Goal: Task Accomplishment & Management: Use online tool/utility

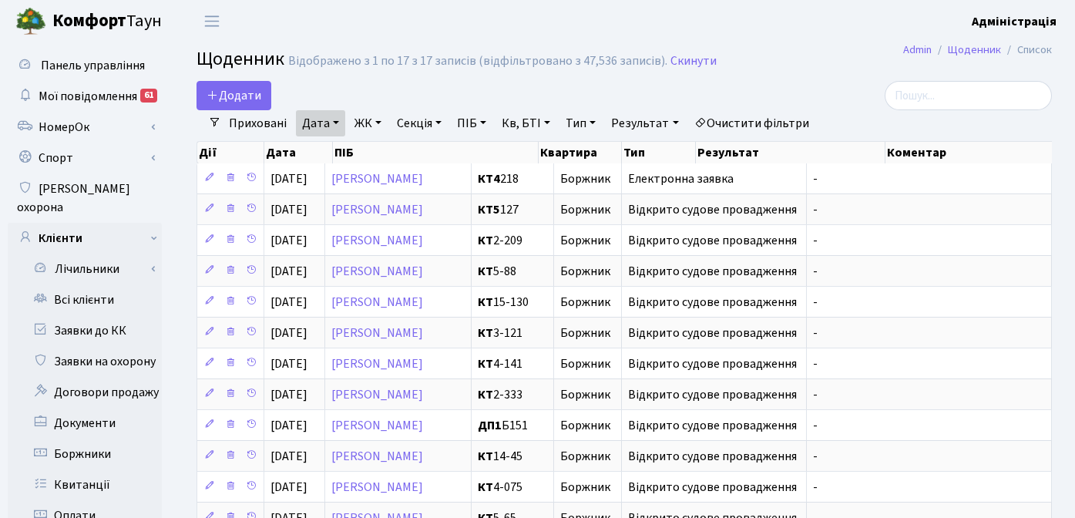
select select "25"
click at [480, 22] on header "Комфорт Таун Адміністрація Мій обліковий запис Вийти" at bounding box center [537, 21] width 1075 height 42
click at [182, 293] on div "Додати Фільтри Приховані Дата 22.08.2025 - 22.08.2025 ЖК ТХ, вул. Ділова, 1/2 К…" at bounding box center [623, 417] width 901 height 672
click at [776, 52] on h2 "Щоденник Відображено з 1 по 17 з 17 записів (відфільтровано з 47,536 записів). …" at bounding box center [623, 62] width 855 height 26
click at [429, 30] on header "Комфорт Таун Адміністрація Мій обліковий запис Вийти" at bounding box center [537, 21] width 1075 height 42
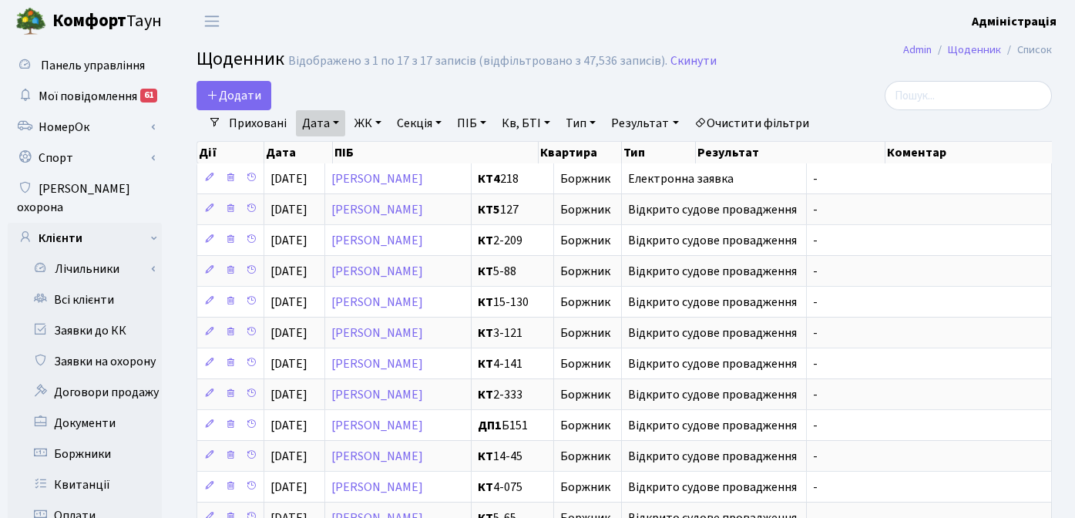
click at [812, 70] on h2 "Щоденник Відображено з 1 по 17 з 17 записів (відфільтровано з 47,536 записів). …" at bounding box center [623, 62] width 855 height 26
click at [794, 83] on div at bounding box center [917, 95] width 270 height 29
click at [793, 82] on div at bounding box center [917, 95] width 270 height 29
click at [757, 120] on link "Очистити фільтри" at bounding box center [751, 123] width 127 height 26
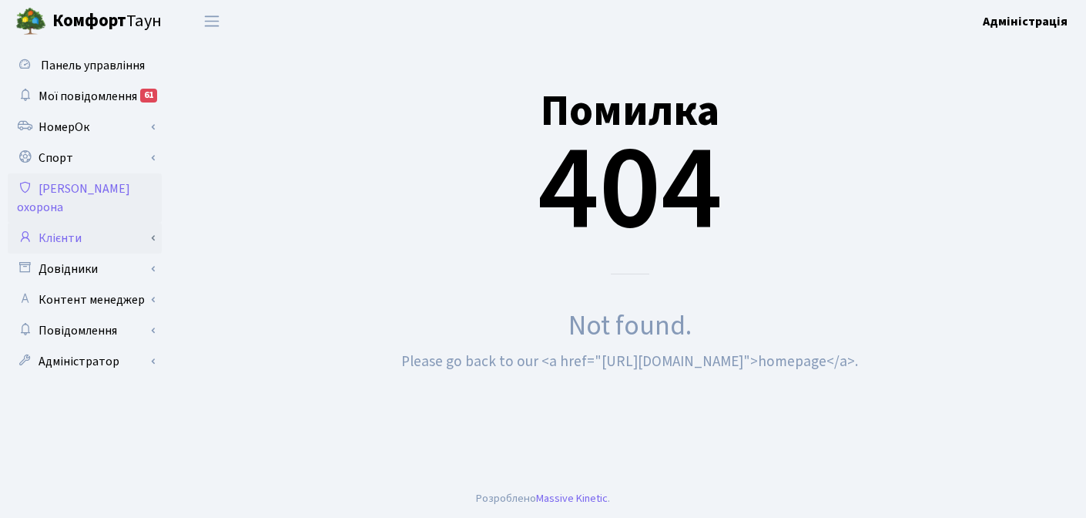
click at [72, 223] on link "Клієнти" at bounding box center [85, 238] width 154 height 31
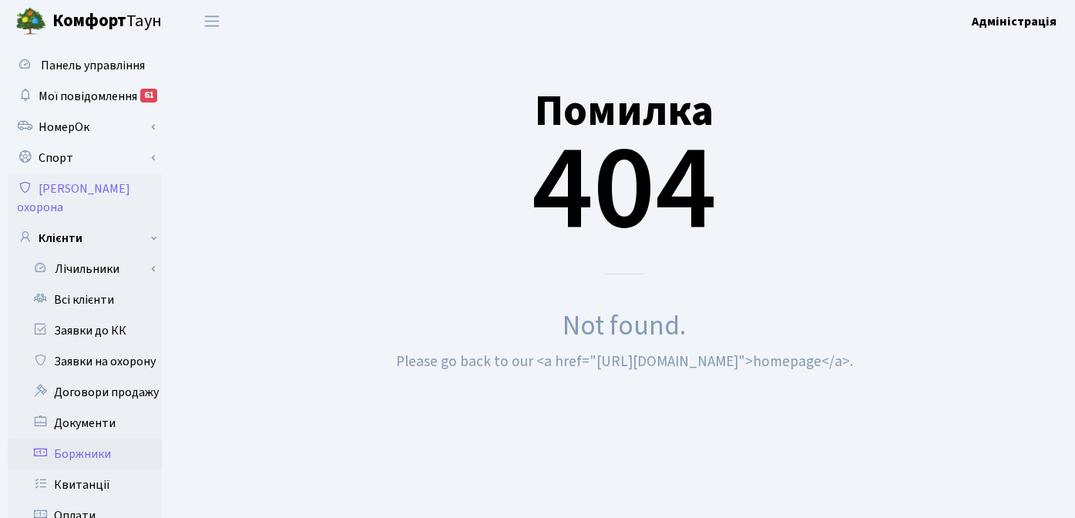
click at [104, 438] on link "Боржники" at bounding box center [85, 453] width 154 height 31
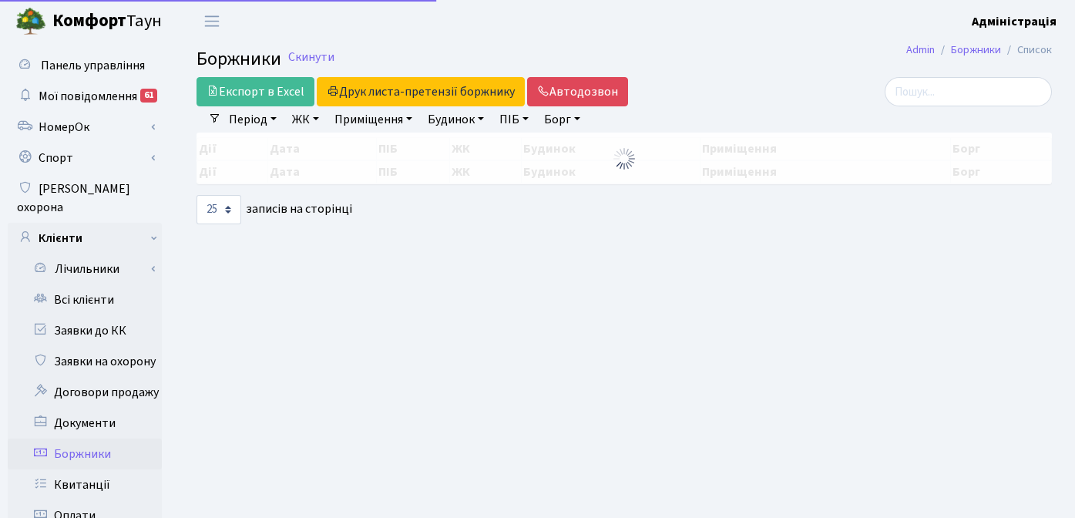
select select "25"
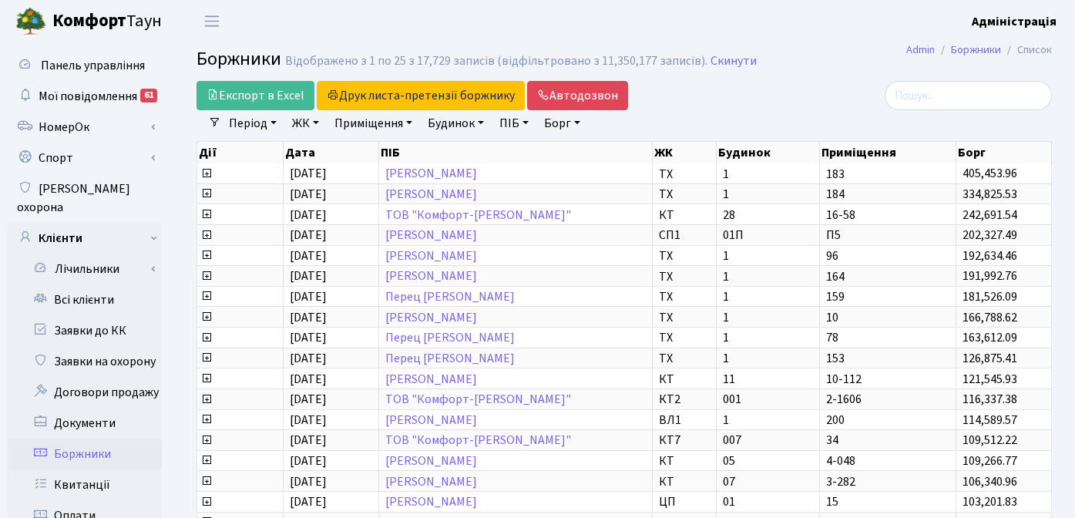
click at [803, 95] on div at bounding box center [917, 95] width 270 height 29
click at [807, 49] on h2 "Боржники Відображено з 1 по 25 з 17,729 записів (відфільтровано з 11,350,177 за…" at bounding box center [623, 62] width 855 height 26
click at [86, 65] on span "Панель управління" at bounding box center [93, 65] width 104 height 17
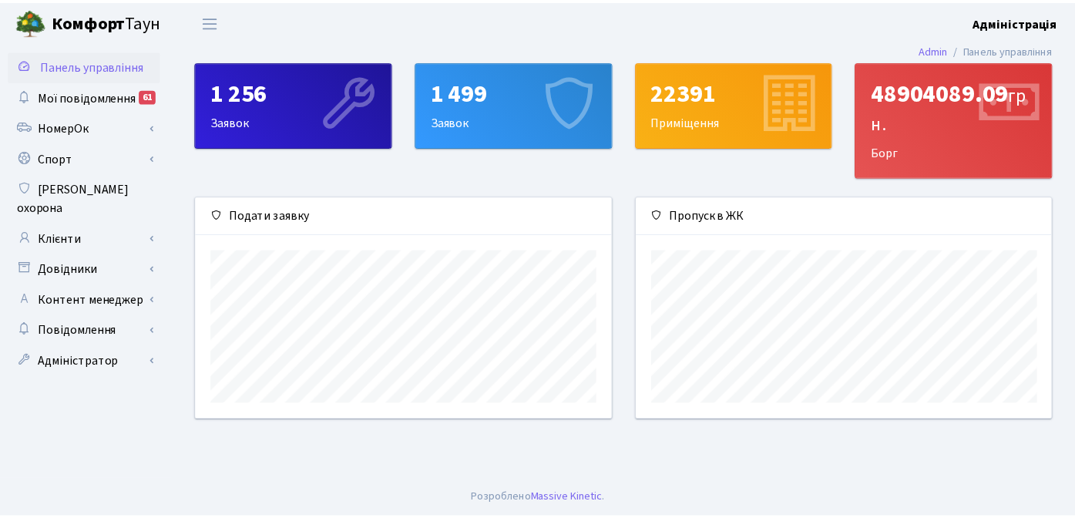
scroll to position [223, 420]
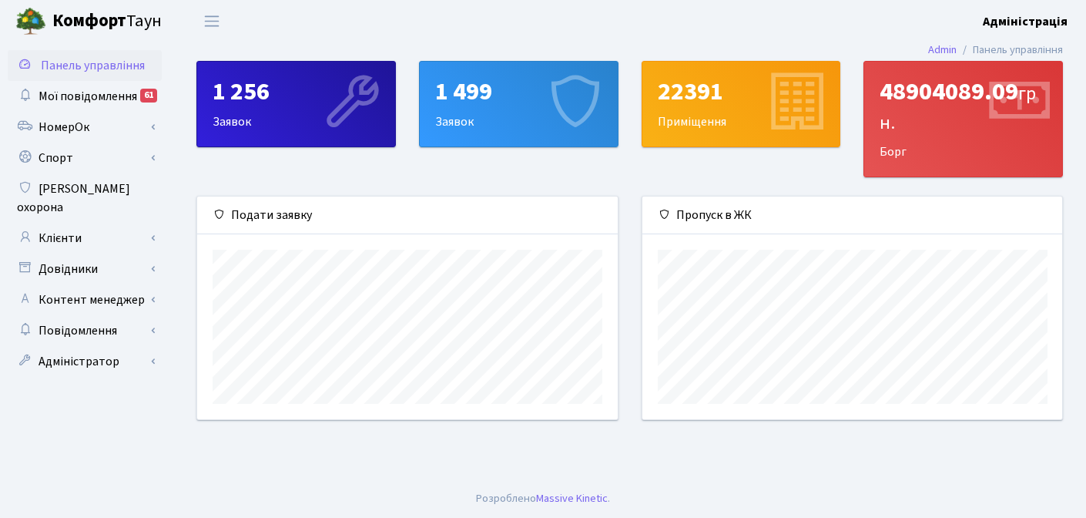
click at [623, 463] on main "Admin Панель управління 1 256 Заявок 1 499 Заявок 22391 Приміщення 48904089.09 …" at bounding box center [629, 260] width 913 height 437
click at [86, 223] on link "Клієнти" at bounding box center [85, 238] width 154 height 31
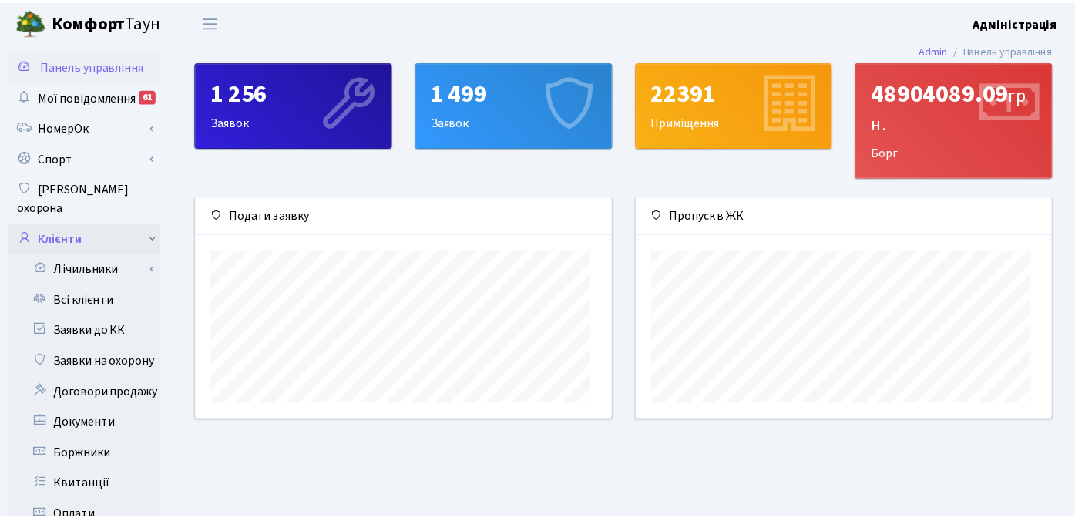
scroll to position [770102, 769910]
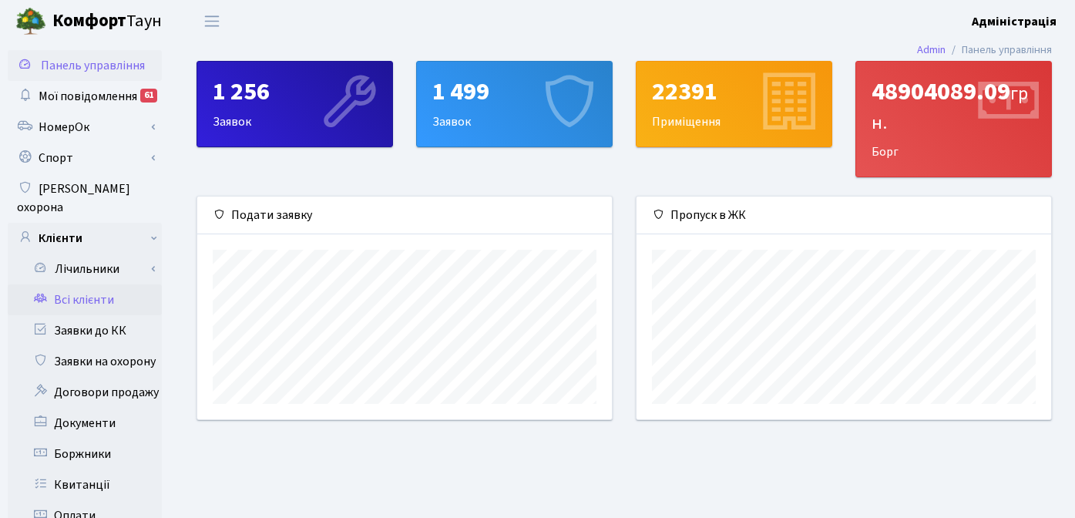
click at [89, 284] on link "Всі клієнти" at bounding box center [85, 299] width 154 height 31
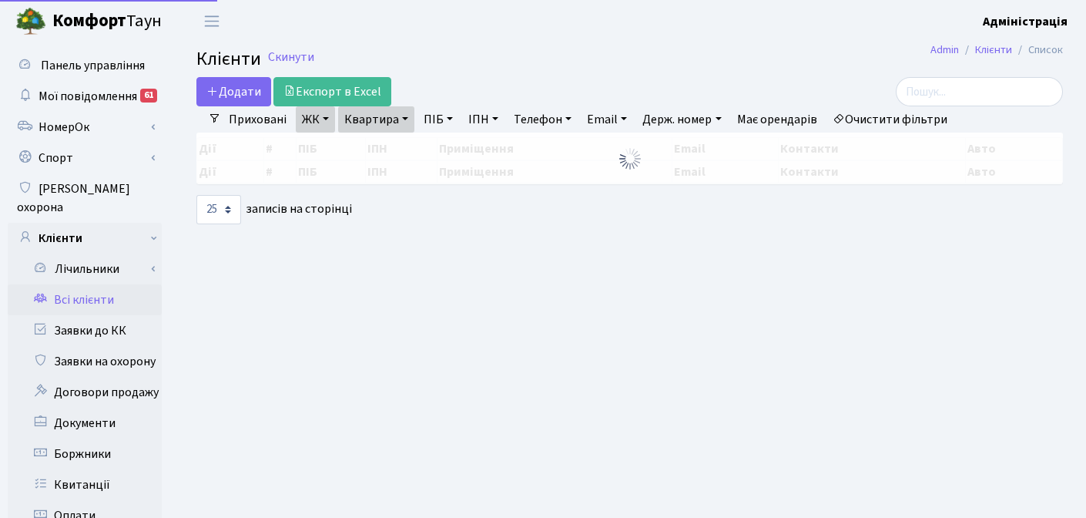
select select "25"
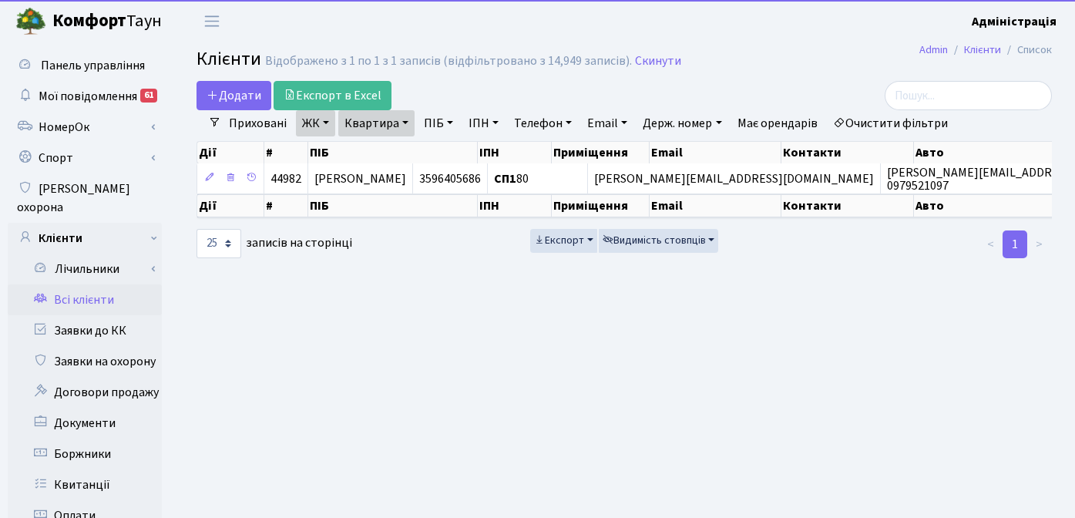
click at [924, 123] on link "Очистити фільтри" at bounding box center [890, 123] width 127 height 26
select select
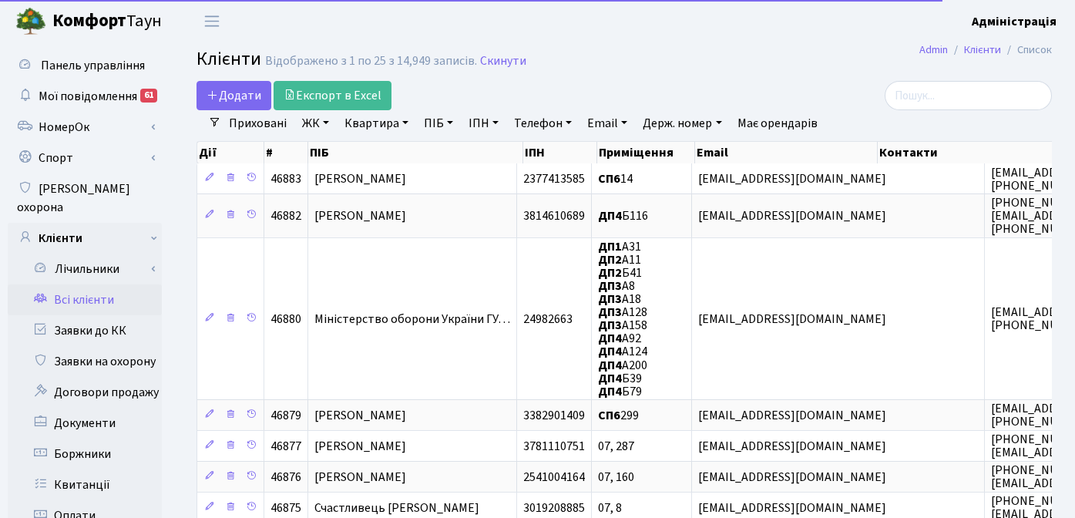
click at [317, 126] on link "ЖК" at bounding box center [315, 123] width 39 height 26
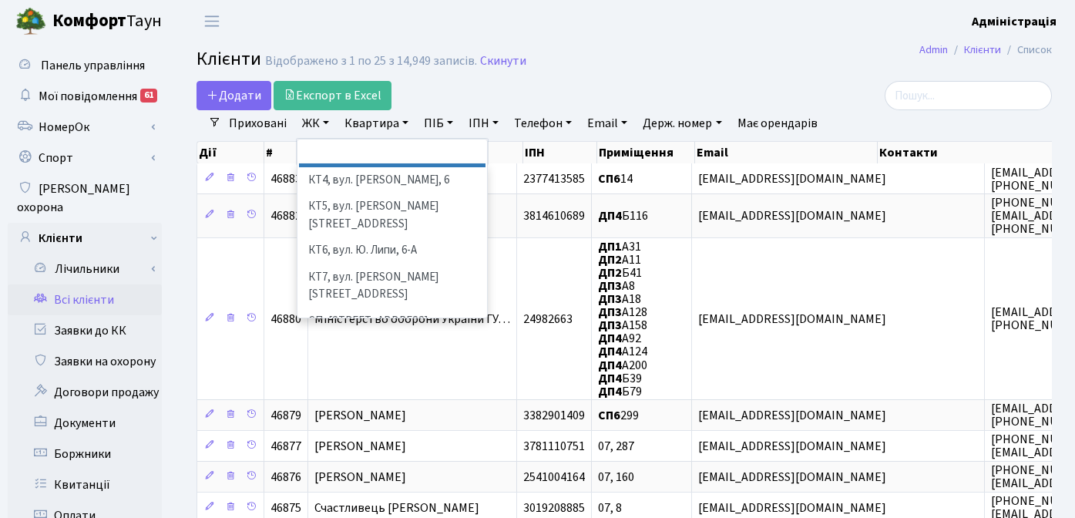
scroll to position [122, 0]
click at [362, 332] on li "СП1, Столичне шосе, 1" at bounding box center [392, 345] width 186 height 27
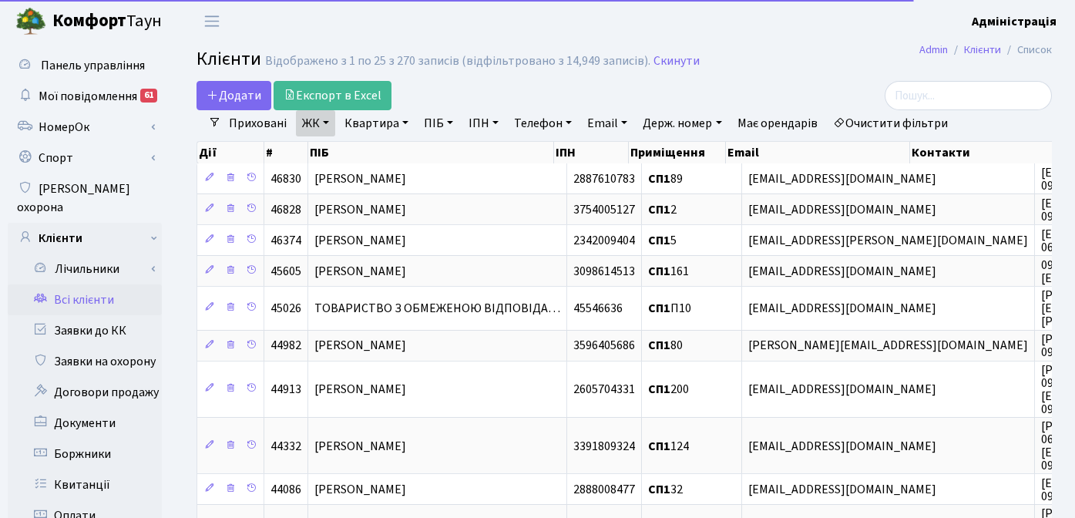
click at [380, 122] on link "Квартира" at bounding box center [376, 123] width 76 height 26
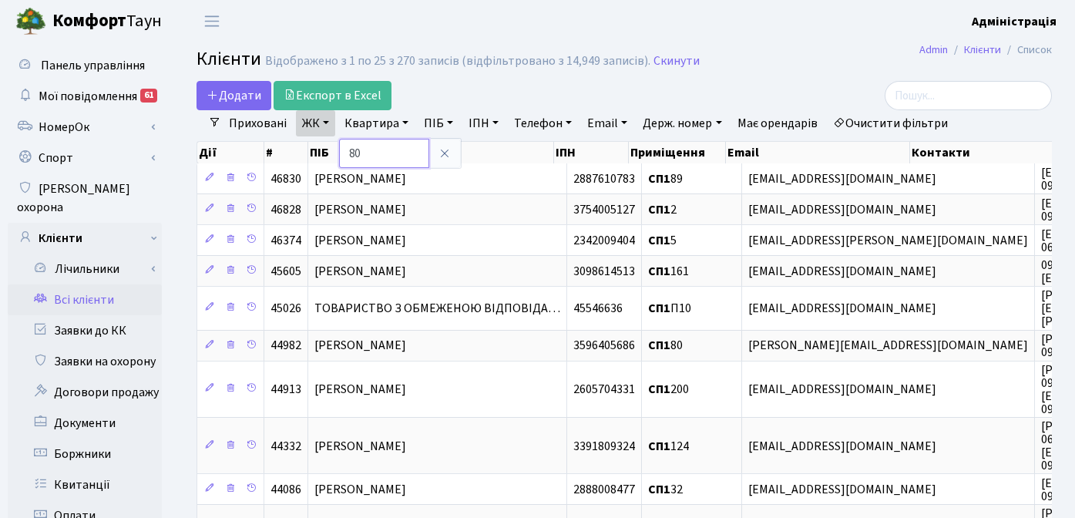
type input "80"
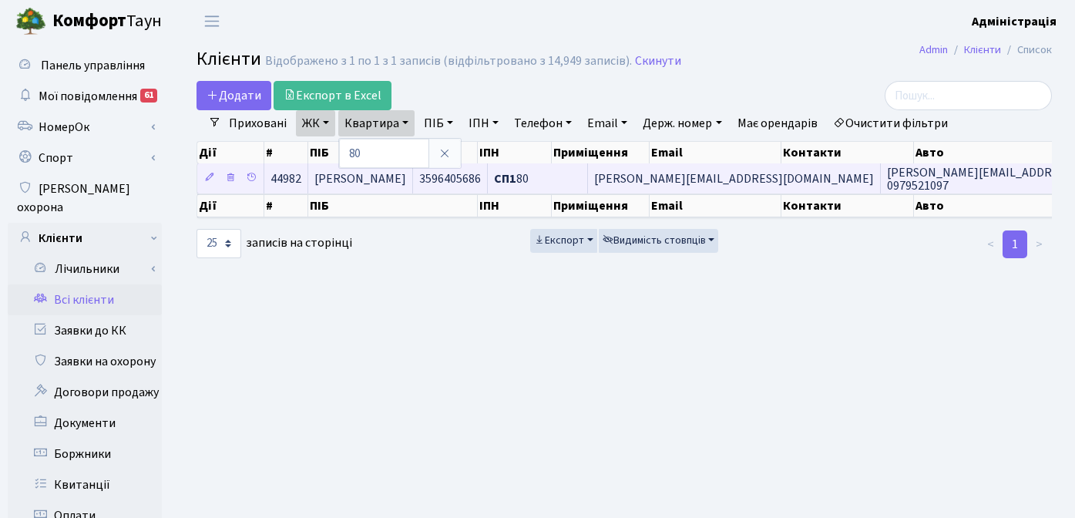
click at [669, 176] on span "natali.kovaluk@ukr.net" at bounding box center [734, 178] width 280 height 17
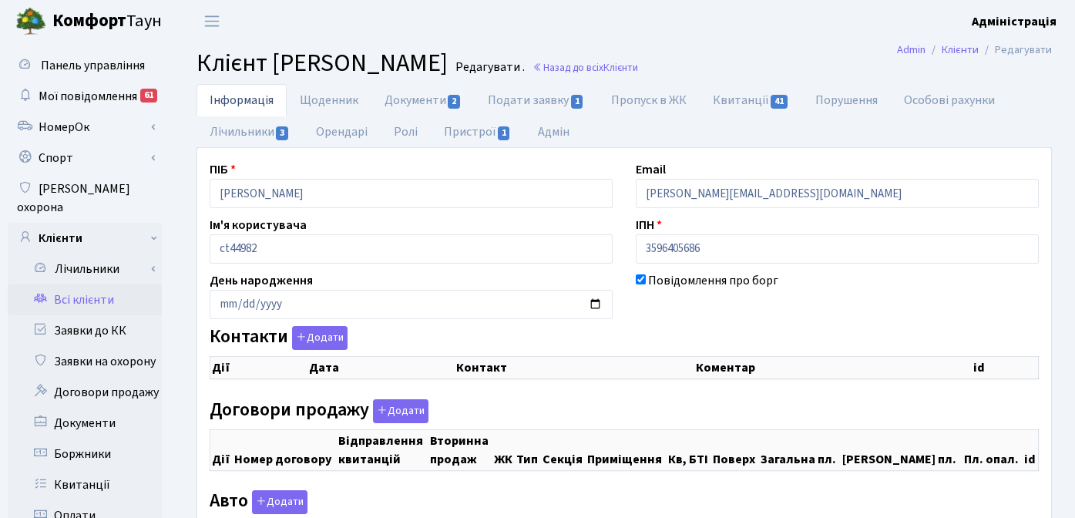
checkbox input "true"
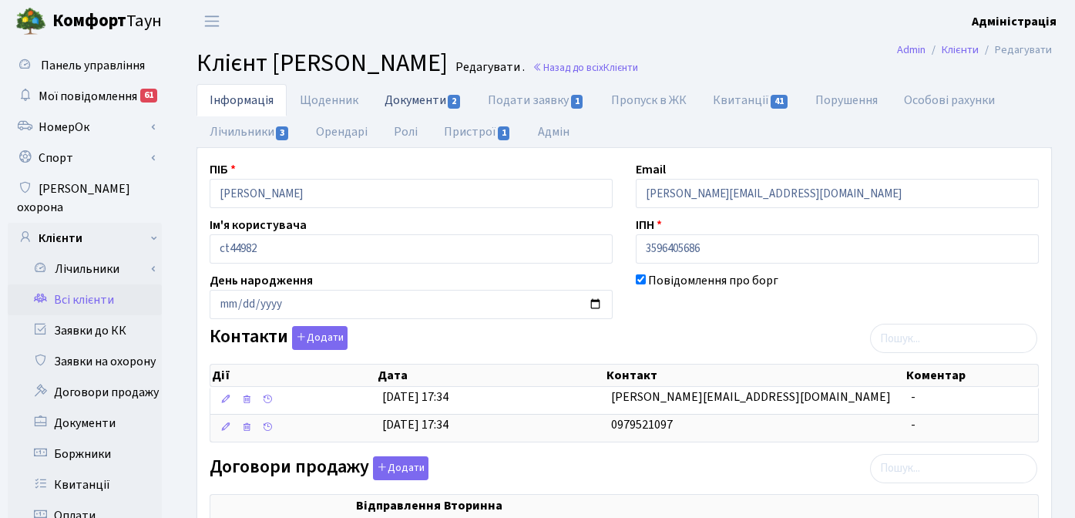
click at [432, 105] on link "Документи 2" at bounding box center [422, 100] width 103 height 32
select select "25"
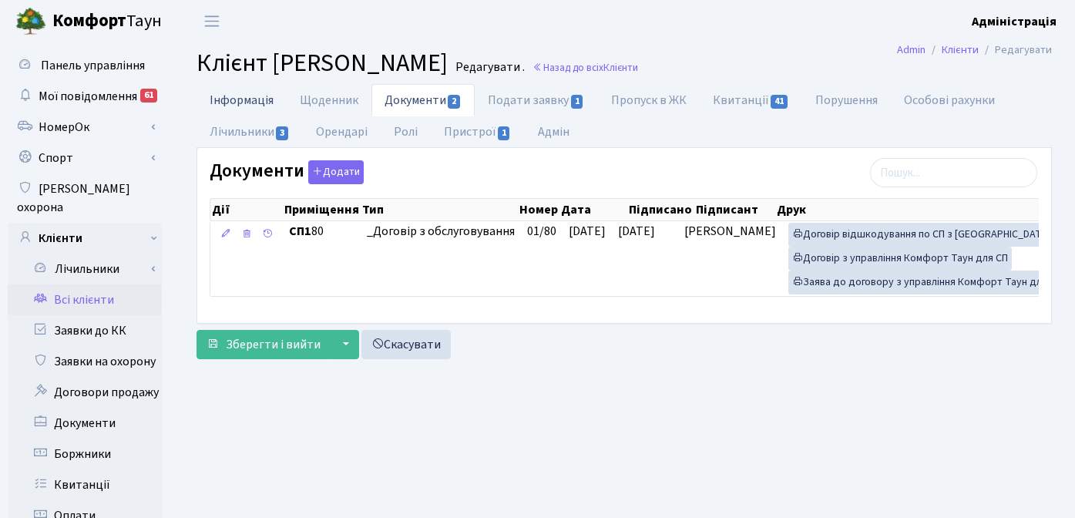
click at [252, 100] on link "Інформація" at bounding box center [241, 100] width 90 height 32
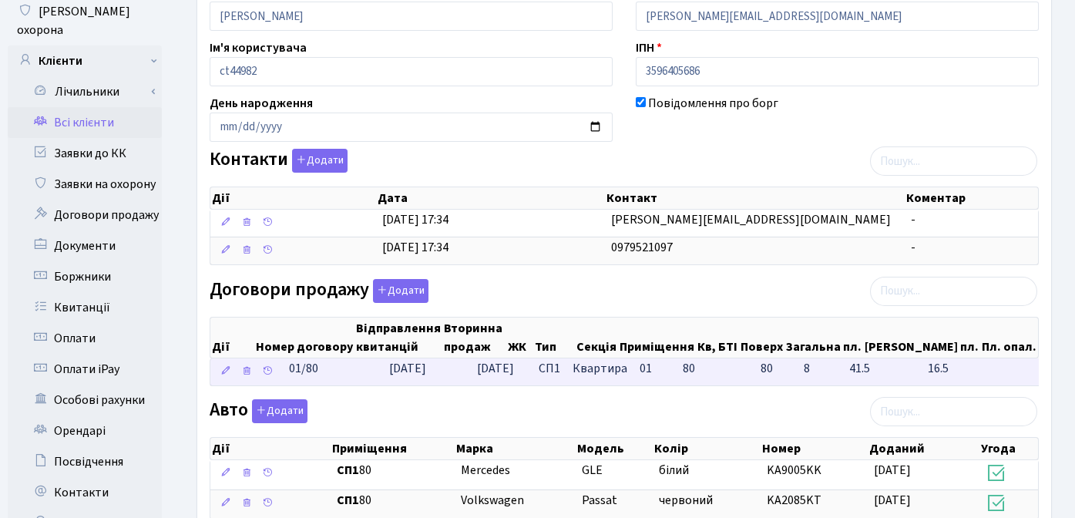
scroll to position [187, 0]
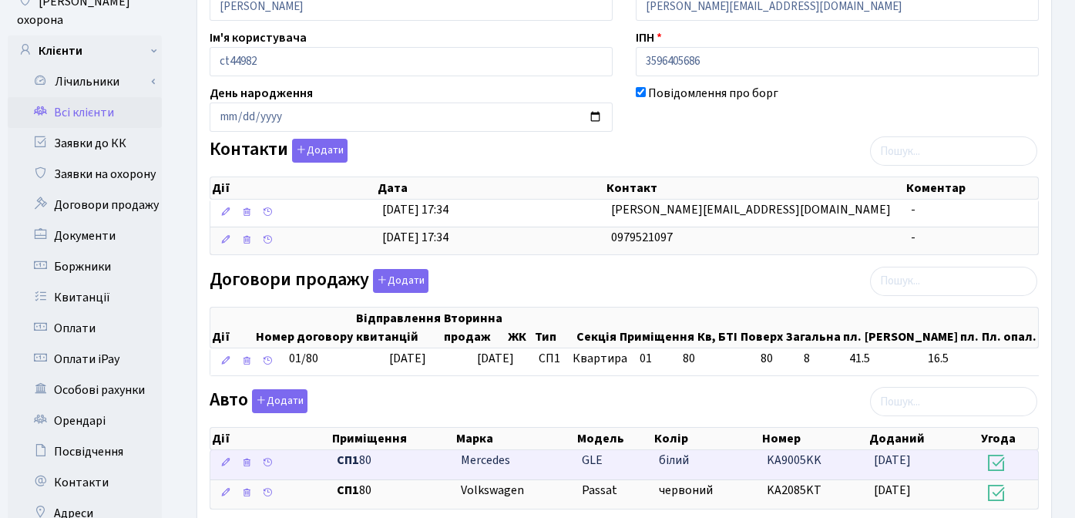
copy \<\/span\>\a "KA9005KK"
drag, startPoint x: 815, startPoint y: 460, endPoint x: 754, endPoint y: 458, distance: 60.9
click at [754, 458] on \<\/span\>\a "СП1 80 Mercedes GLE білий KA9005KK 22.08.2025" at bounding box center [623, 464] width 827 height 29
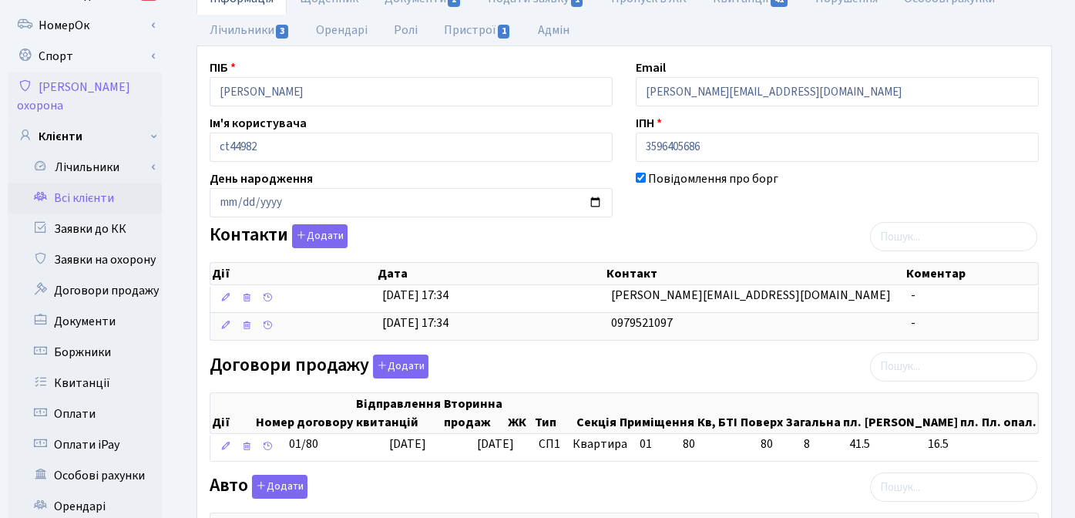
scroll to position [94, 0]
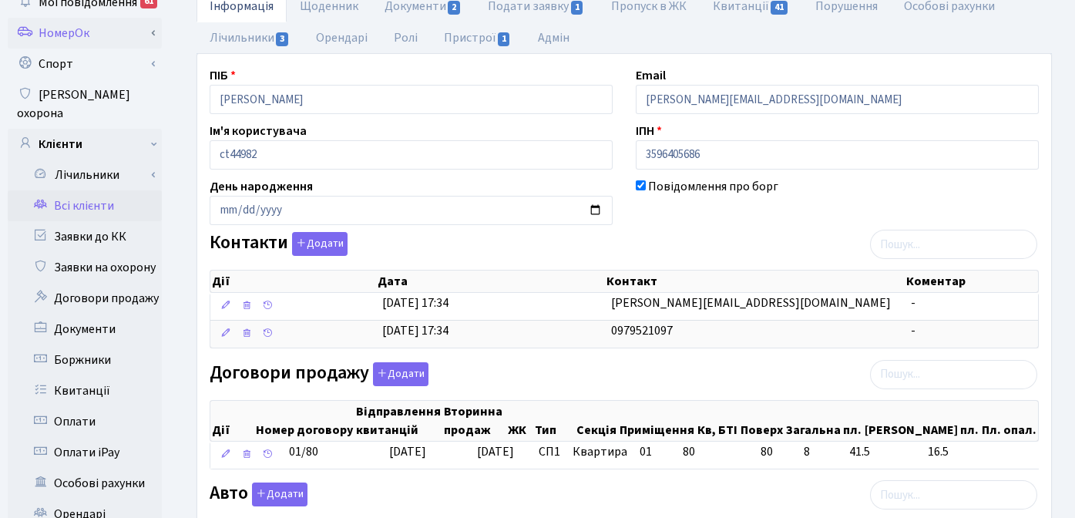
click at [87, 35] on link "НомерОк" at bounding box center [85, 33] width 154 height 31
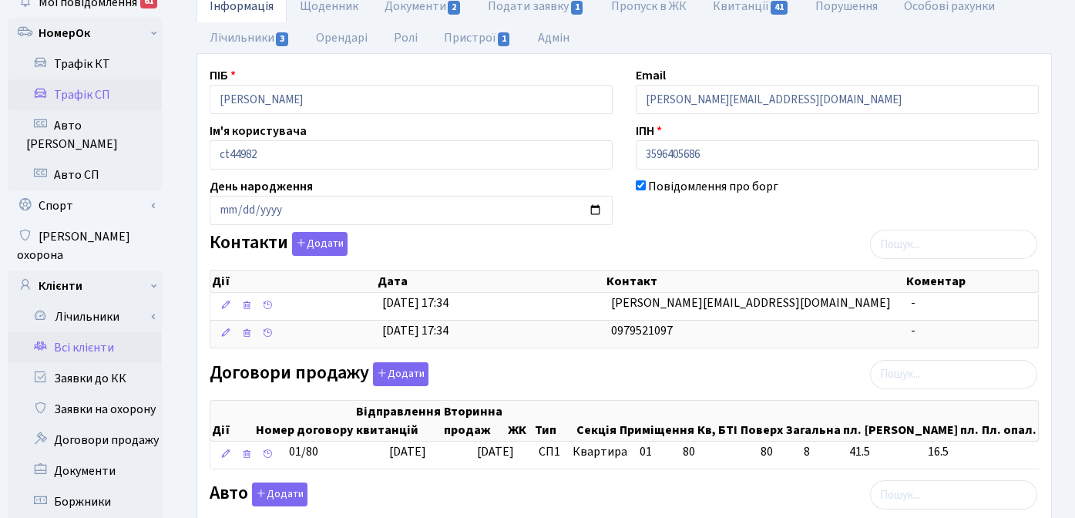
click at [98, 104] on link "Трафік СП" at bounding box center [85, 94] width 154 height 31
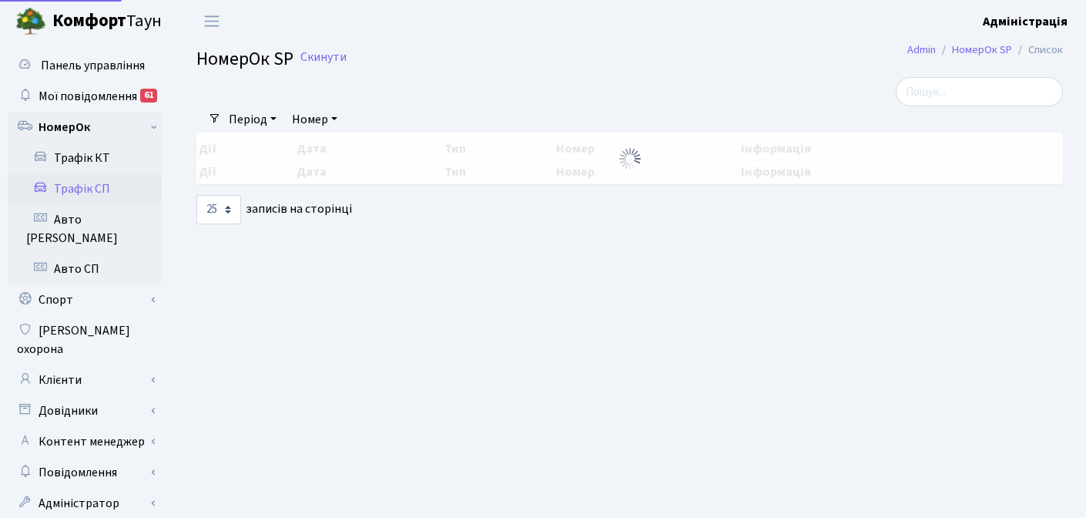
select select "25"
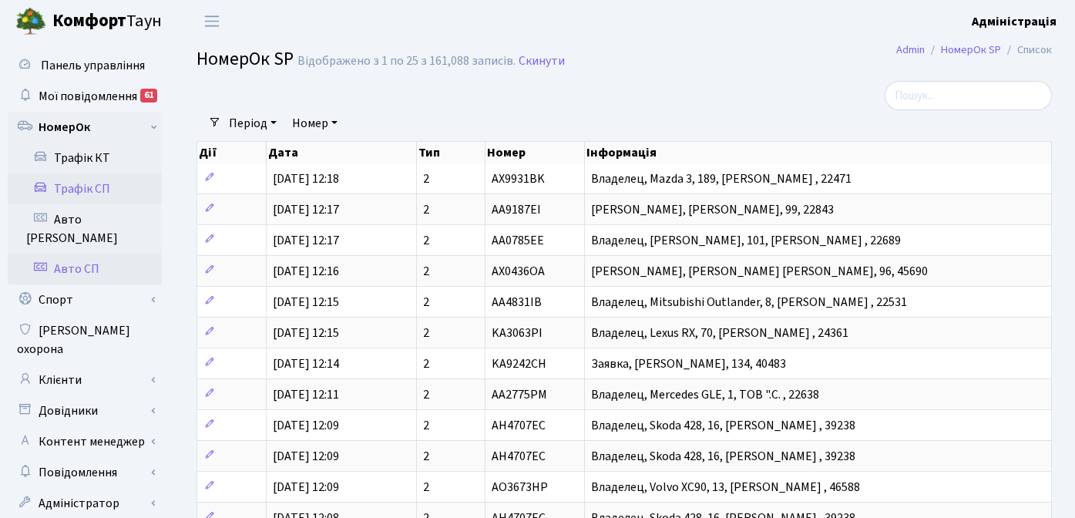
click at [79, 253] on link "Авто СП" at bounding box center [85, 268] width 154 height 31
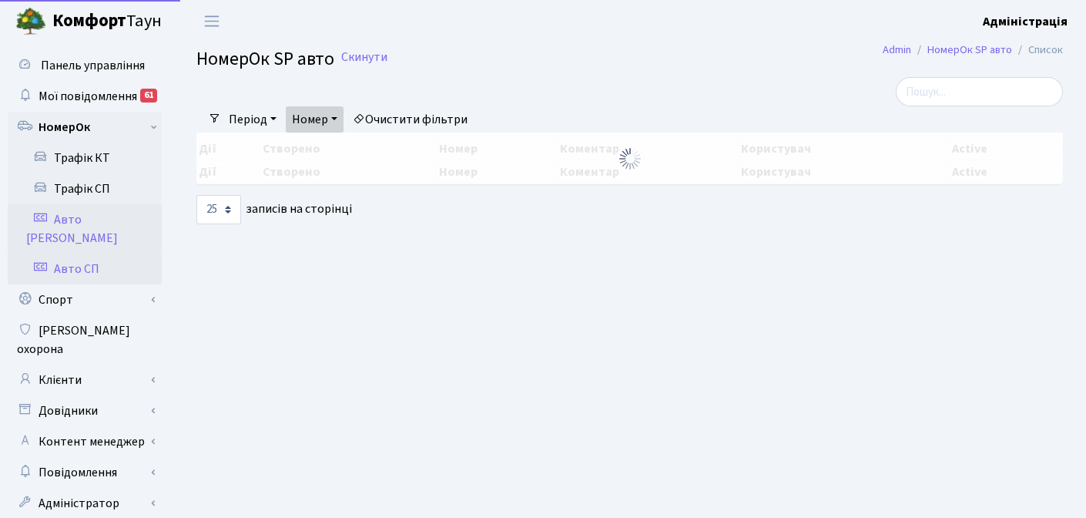
select select "25"
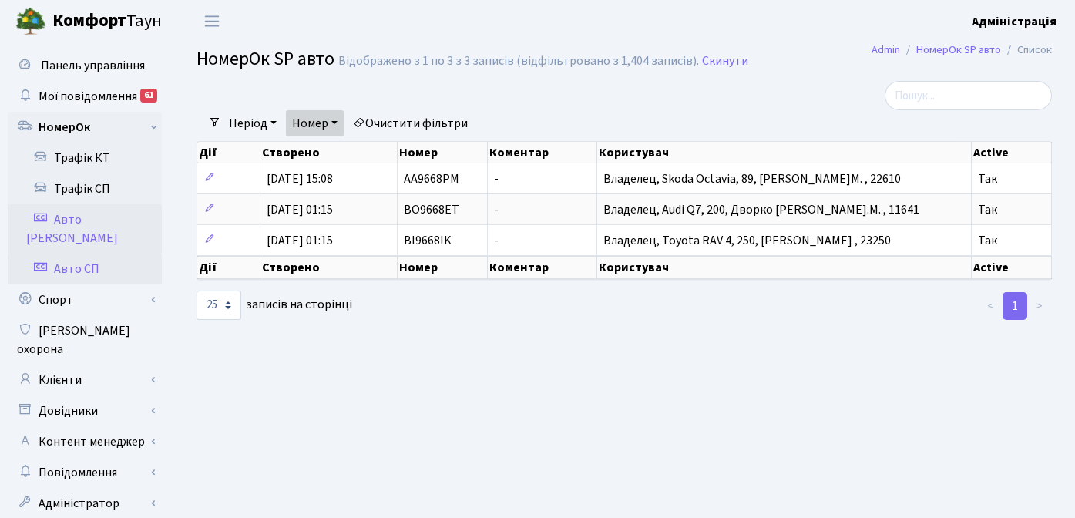
click at [387, 119] on link "Очистити фільтри" at bounding box center [410, 123] width 127 height 26
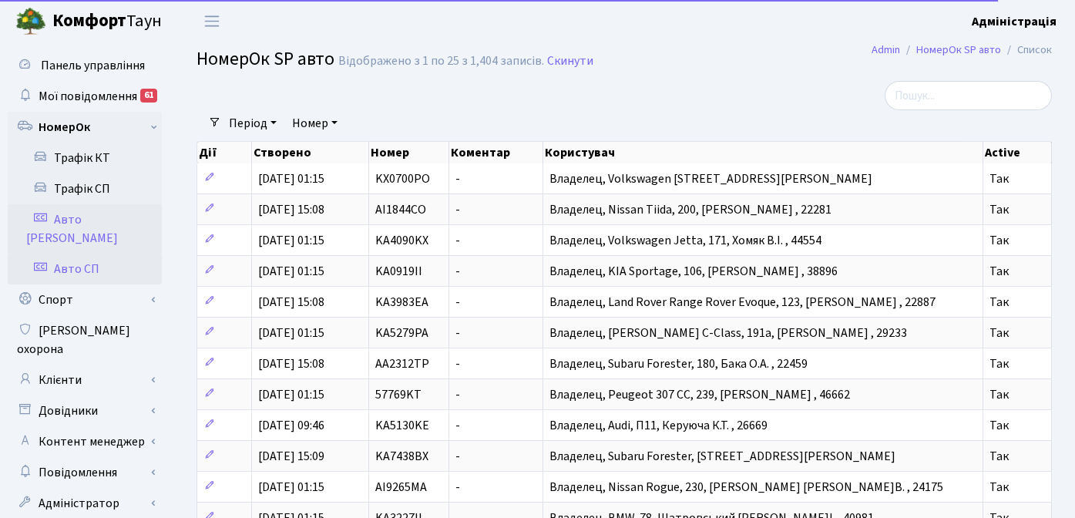
click at [331, 121] on link "Номер" at bounding box center [315, 123] width 58 height 26
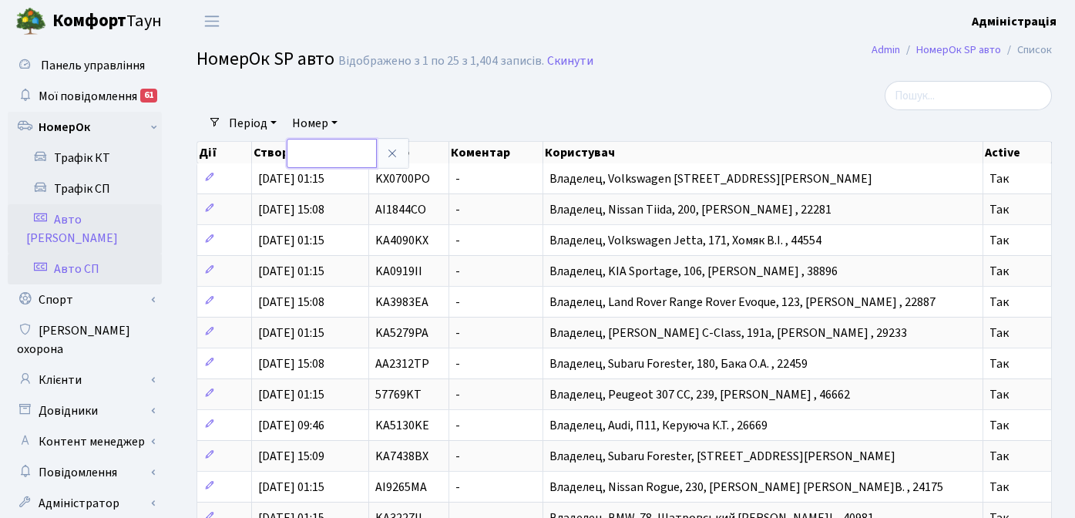
paste input "KA9005KK"
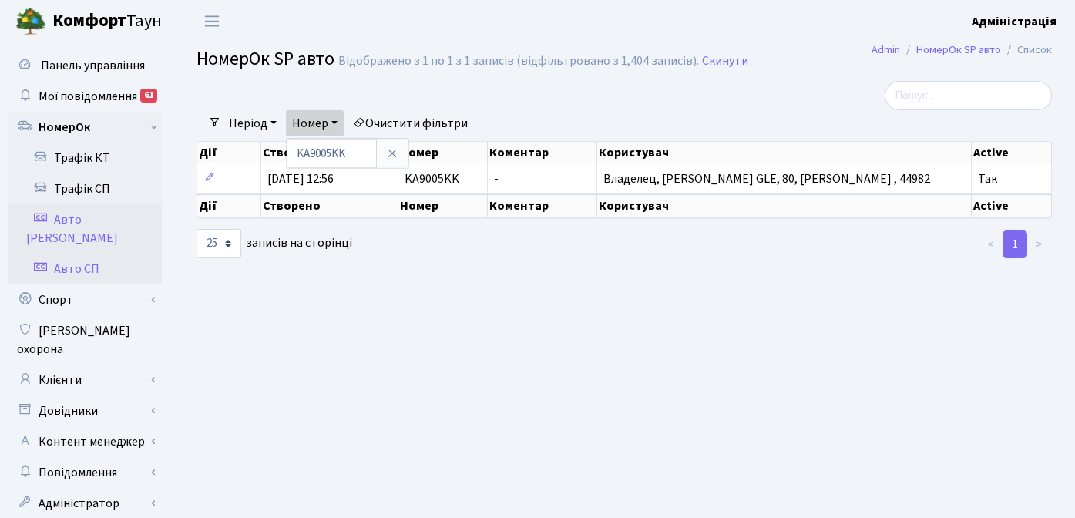
click at [525, 108] on div at bounding box center [477, 95] width 585 height 29
click at [309, 123] on link "Номер" at bounding box center [315, 123] width 58 height 26
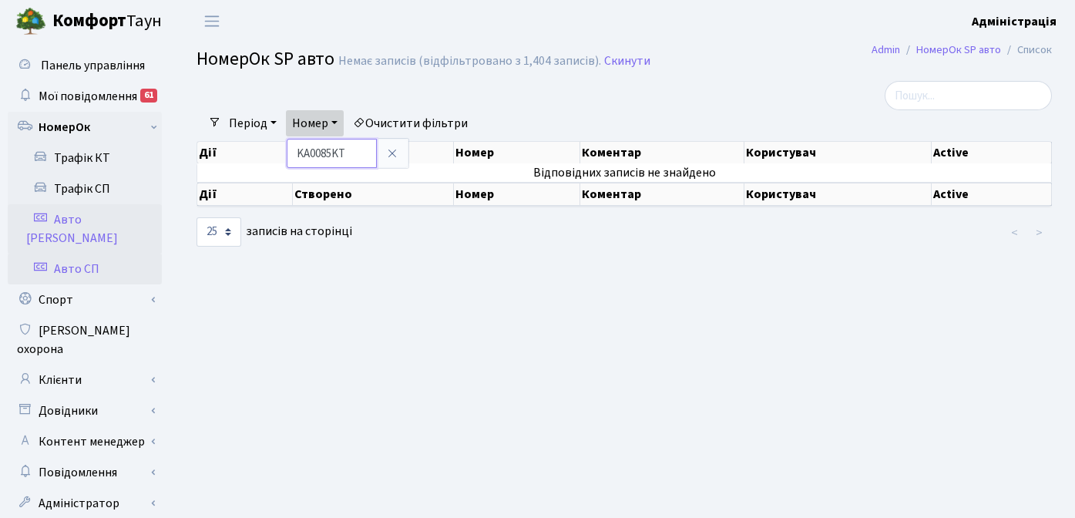
click at [330, 154] on input "KA0085KT" at bounding box center [332, 153] width 90 height 29
type input "KA2085KT"
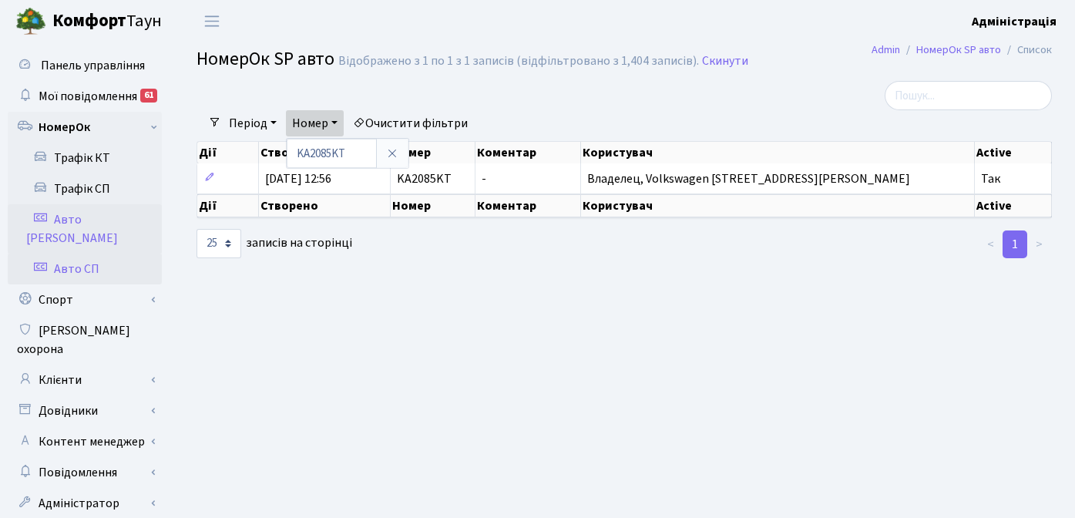
click at [592, 257] on div at bounding box center [624, 244] width 293 height 31
click at [715, 126] on div "Період 22.08.2025 - 22.08.2025 Номер KA2085KT Очистити фільтри" at bounding box center [630, 123] width 818 height 26
click at [728, 62] on link "Скинути" at bounding box center [725, 61] width 46 height 15
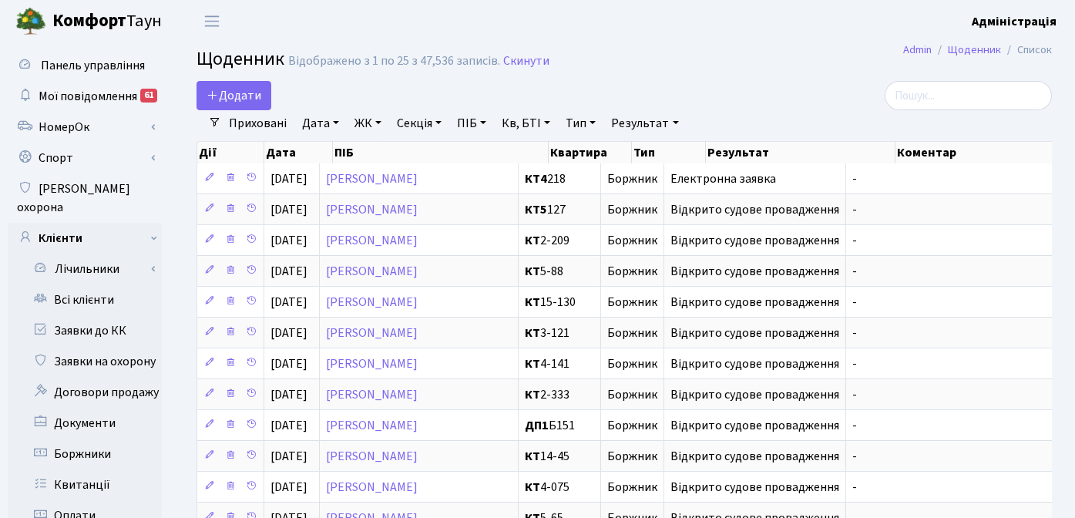
select select "25"
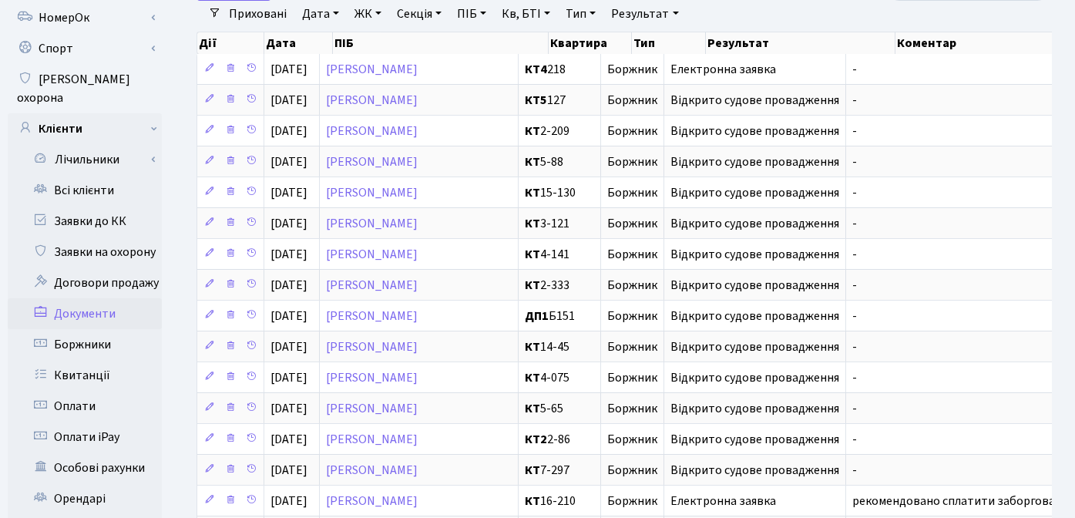
scroll to position [120, 0]
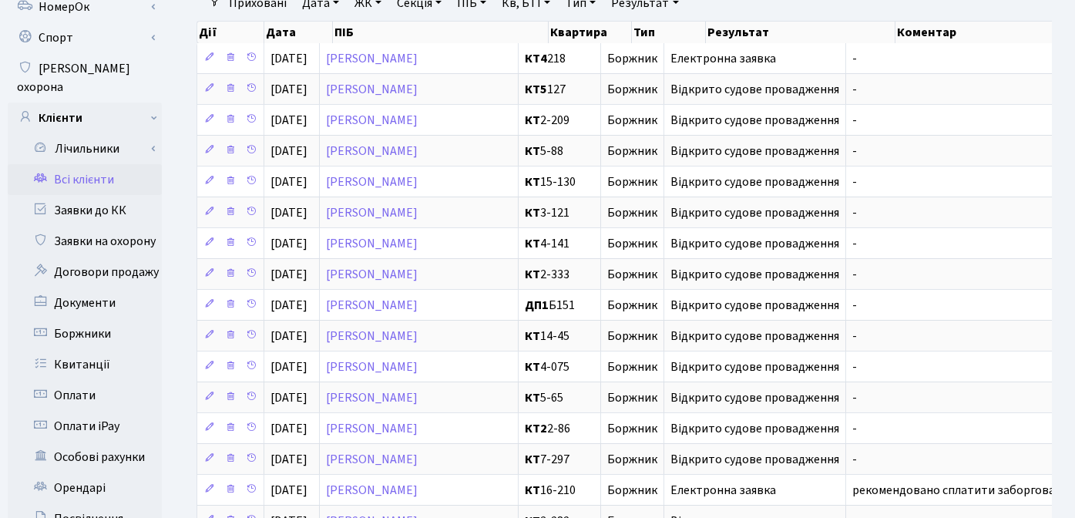
click at [98, 164] on link "Всі клієнти" at bounding box center [85, 179] width 154 height 31
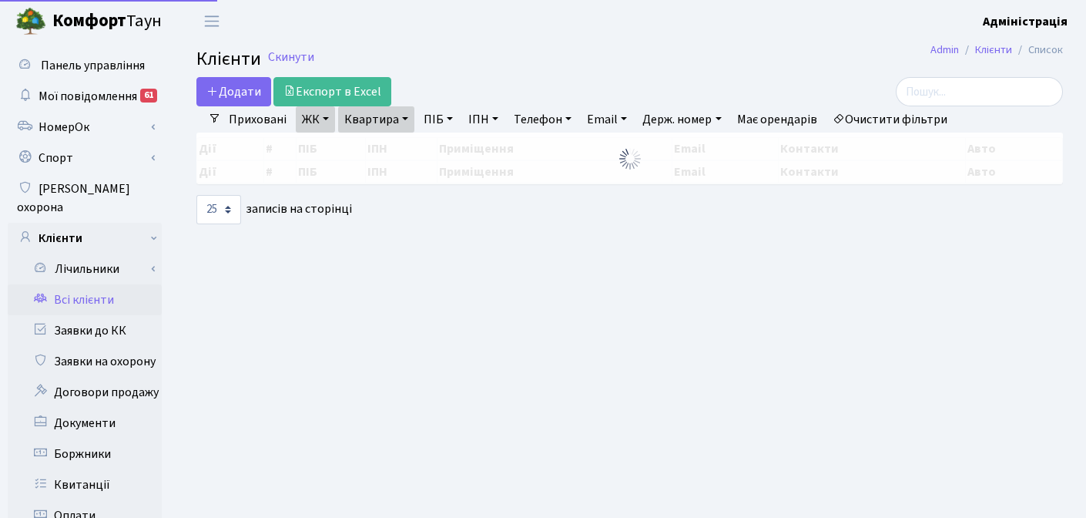
select select "25"
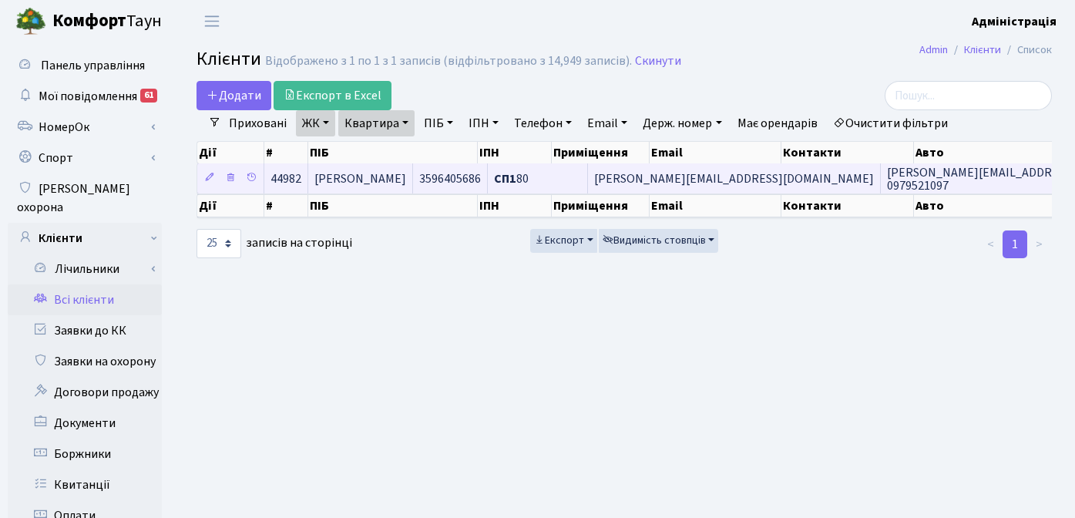
click at [746, 176] on span "[PERSON_NAME][EMAIL_ADDRESS][DOMAIN_NAME]" at bounding box center [734, 178] width 280 height 17
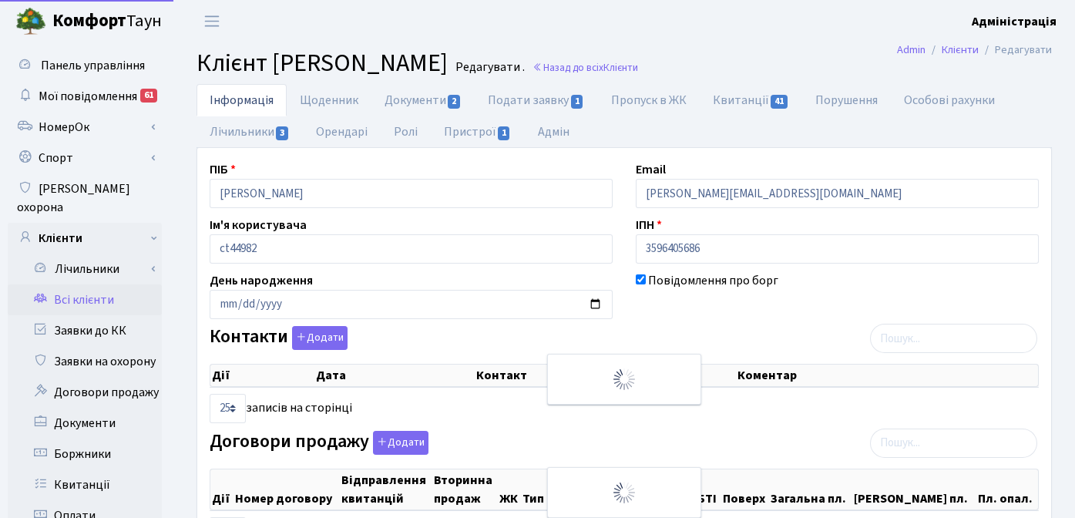
select select "25"
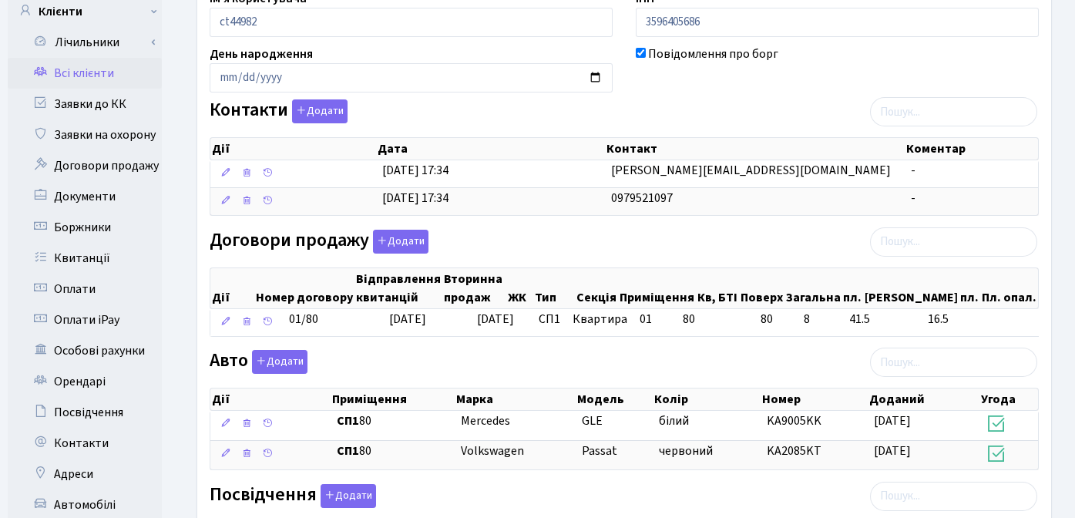
scroll to position [262, 0]
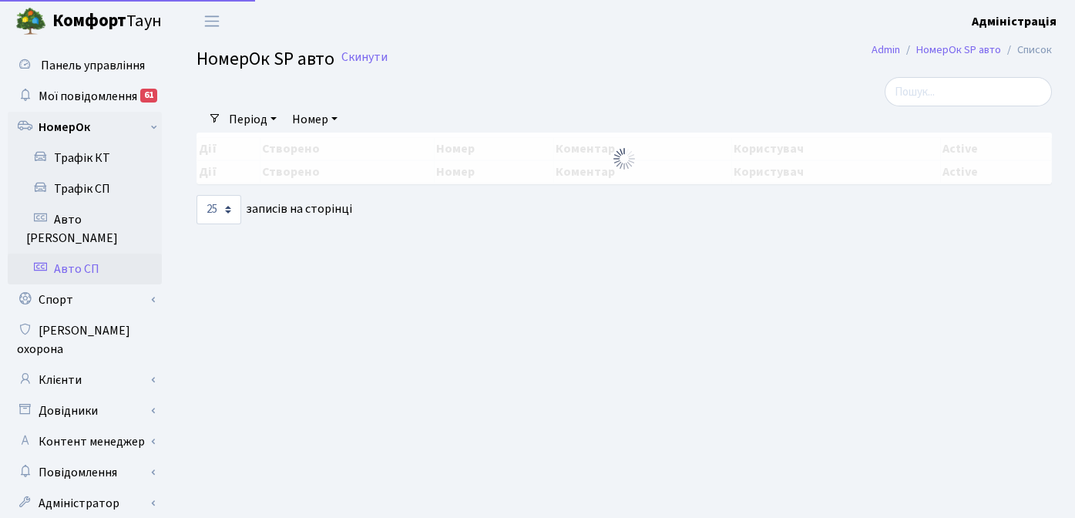
select select "25"
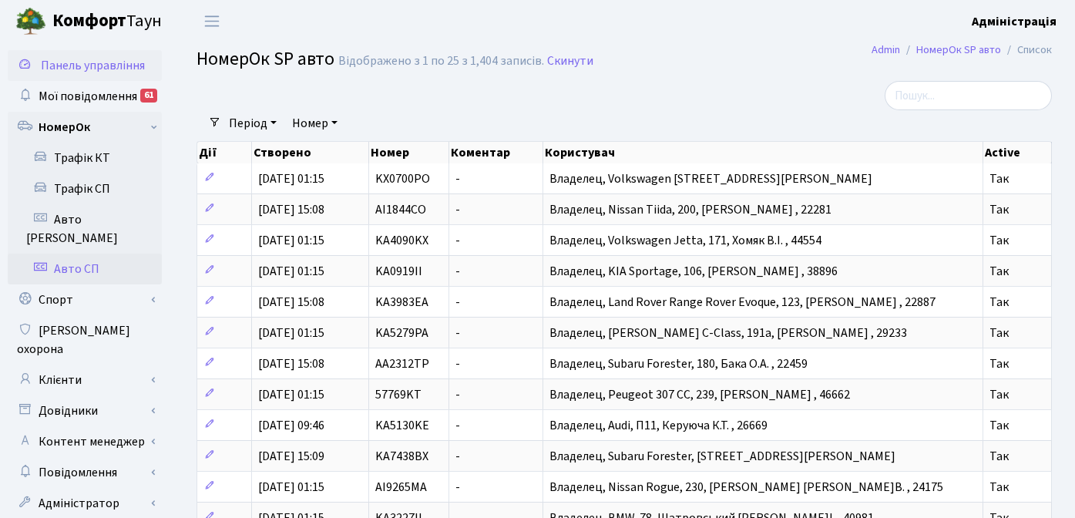
click at [91, 62] on span "Панель управління" at bounding box center [93, 65] width 104 height 17
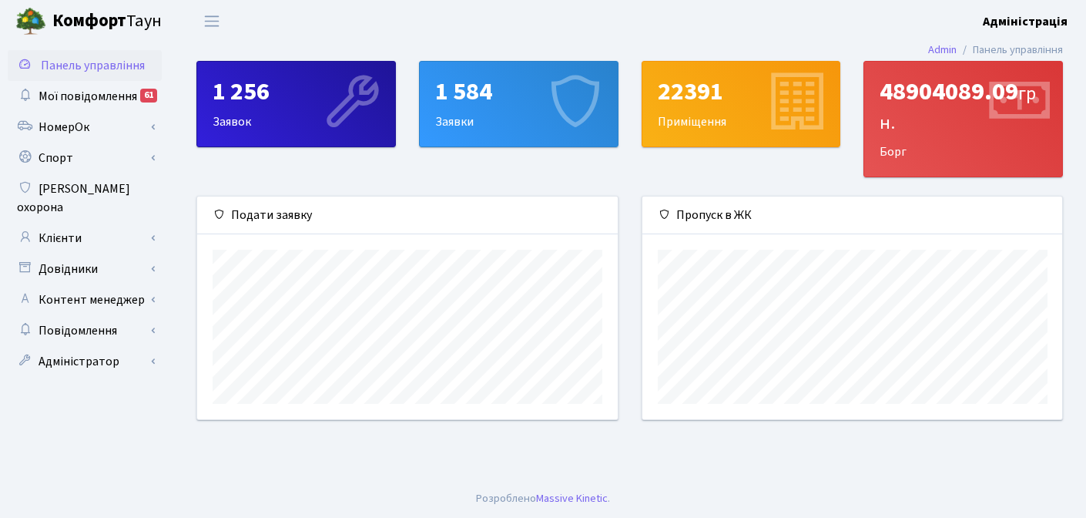
scroll to position [223, 420]
click at [1040, 19] on b "Адміністрація" at bounding box center [1025, 21] width 85 height 17
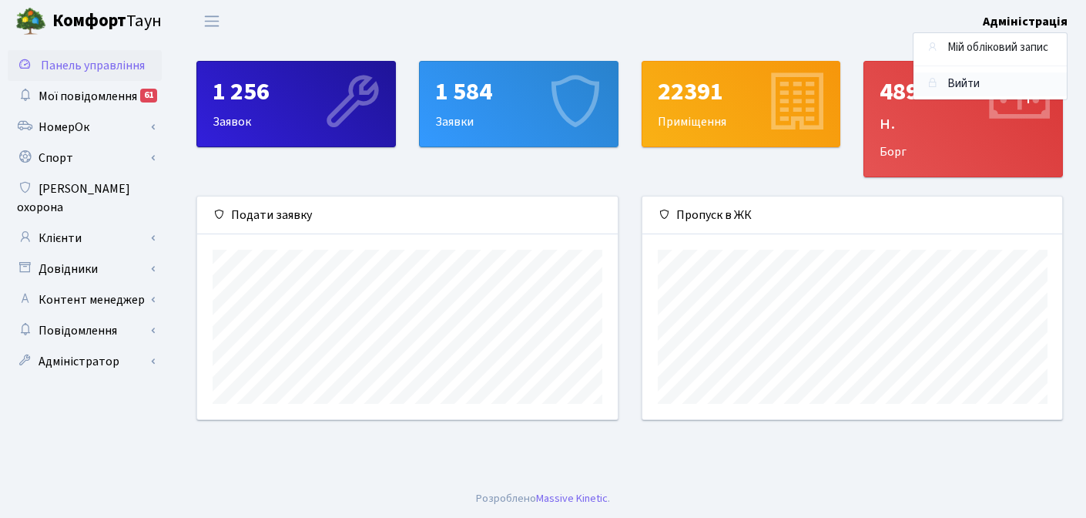
click at [958, 80] on link "Вийти" at bounding box center [990, 84] width 153 height 24
